Goal: Task Accomplishment & Management: Manage account settings

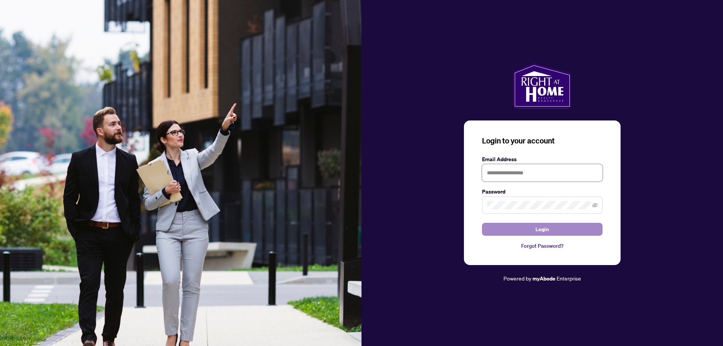
type input "**********"
click at [523, 225] on button "Login" at bounding box center [542, 229] width 120 height 13
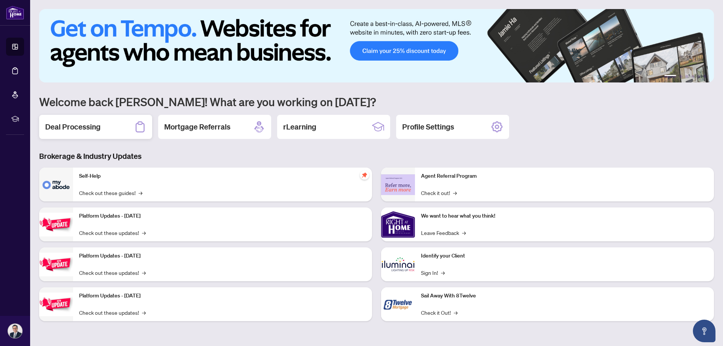
click at [82, 126] on h2 "Deal Processing" at bounding box center [72, 127] width 55 height 11
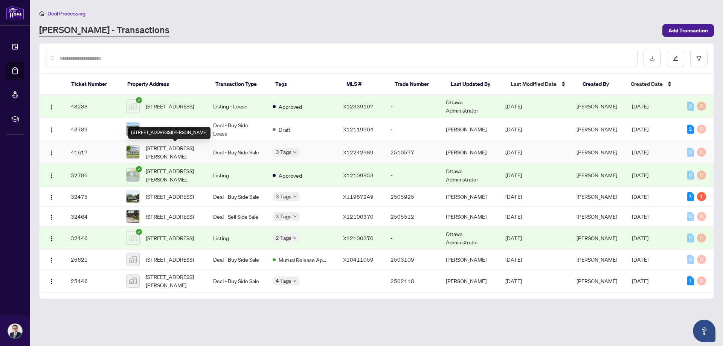
click at [158, 150] on span "[STREET_ADDRESS][PERSON_NAME]" at bounding box center [173, 152] width 55 height 17
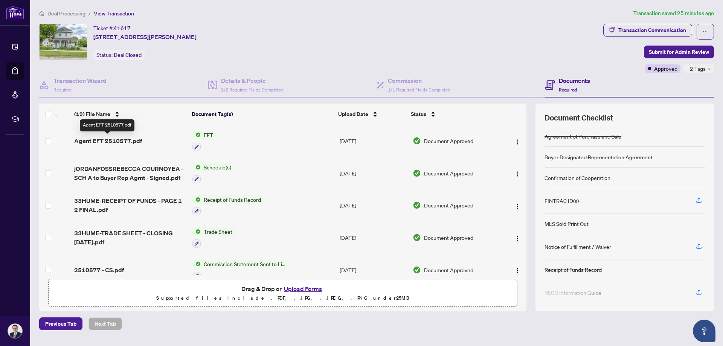
click at [114, 138] on span "Agent EFT 2510577.pdf" at bounding box center [108, 140] width 68 height 9
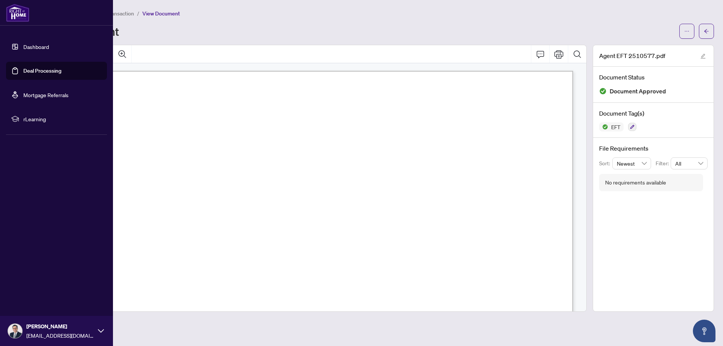
click at [23, 45] on link "Dashboard" at bounding box center [36, 46] width 26 height 7
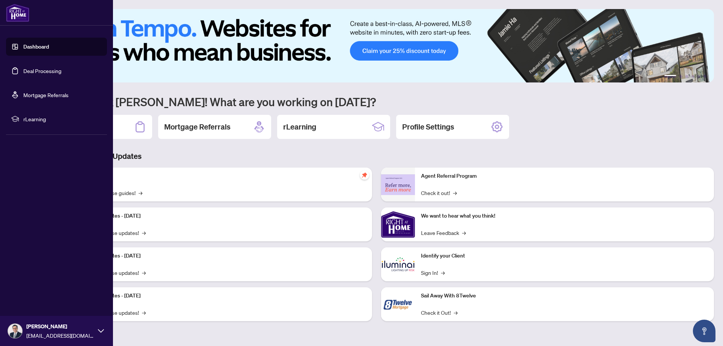
click at [49, 326] on span "[PERSON_NAME]" at bounding box center [60, 326] width 68 height 8
click at [29, 285] on span "Logout" at bounding box center [30, 286] width 17 height 12
